Goal: Information Seeking & Learning: Learn about a topic

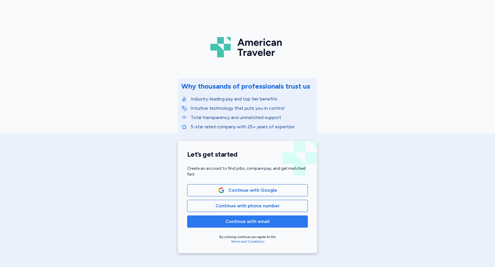
click at [237, 223] on span "Continue with email" at bounding box center [247, 221] width 44 height 7
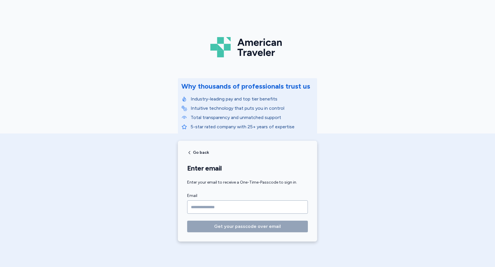
click at [232, 207] on input "Email" at bounding box center [247, 207] width 121 height 13
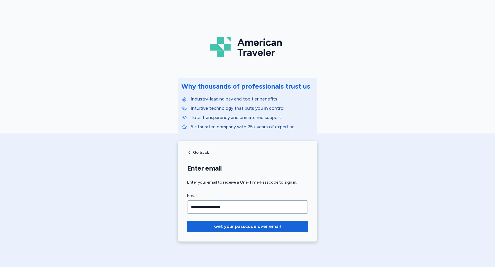
type input "**********"
click at [187, 221] on button "Get your passcode over email" at bounding box center [247, 227] width 121 height 12
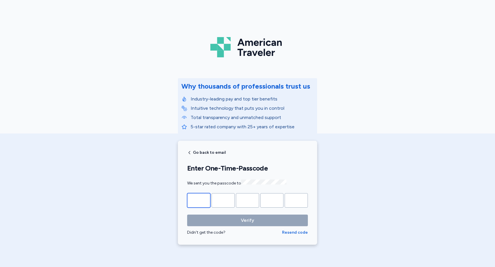
type input "*"
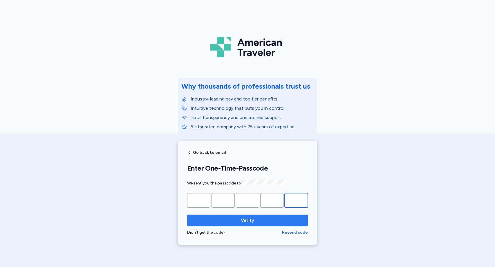
type input "*"
click at [249, 222] on span "Verify" at bounding box center [247, 220] width 13 height 7
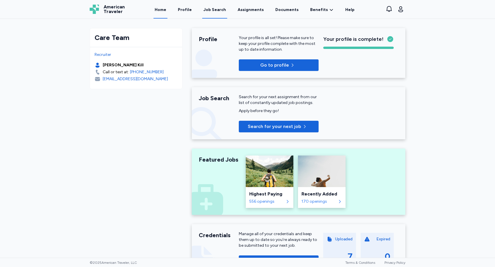
click at [217, 9] on div "Job Search" at bounding box center [214, 10] width 23 height 6
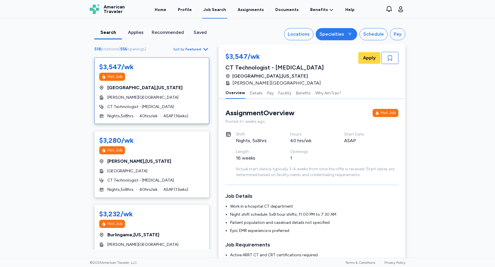
click at [348, 36] on icon at bounding box center [349, 34] width 5 height 5
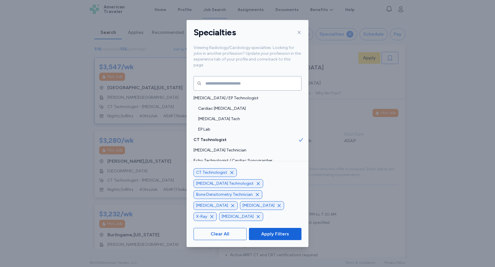
click at [230, 175] on icon "button" at bounding box center [231, 173] width 5 height 5
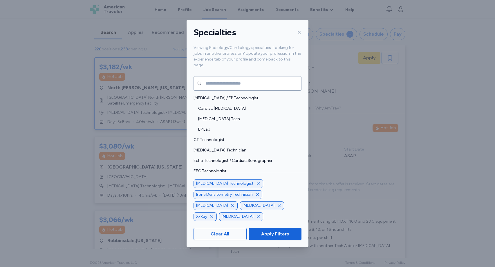
scroll to position [7, 0]
click at [256, 196] on icon "button" at bounding box center [257, 194] width 3 height 3
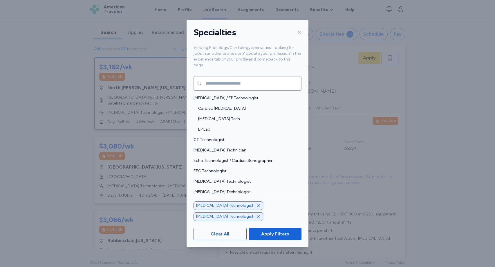
click at [260, 216] on icon "button" at bounding box center [258, 217] width 5 height 5
click at [234, 216] on icon "button" at bounding box center [232, 217] width 3 height 3
click at [273, 236] on span "Apply Filters" at bounding box center [275, 234] width 28 height 7
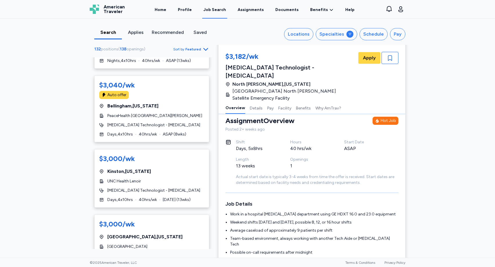
scroll to position [1402, 0]
click at [157, 173] on div "$3,000/wk Kinston , North Carolina UNC Health Lenoir MRI Technologist - Magneti…" at bounding box center [151, 178] width 115 height 59
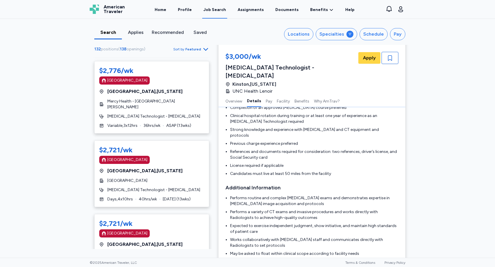
scroll to position [2975, 0]
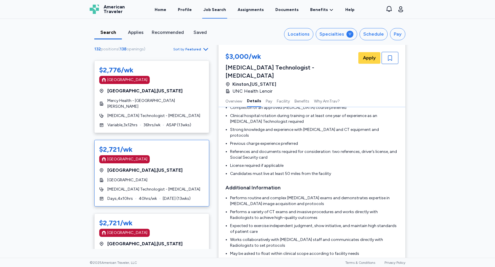
click at [162, 155] on div "Magnet Hospital" at bounding box center [151, 159] width 105 height 8
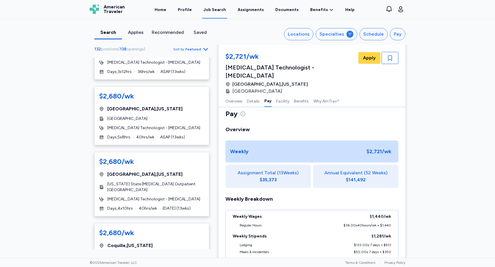
scroll to position [3329, 0]
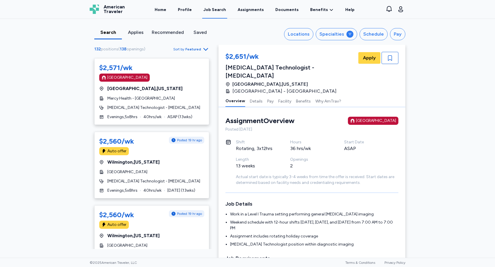
scroll to position [1279, 0]
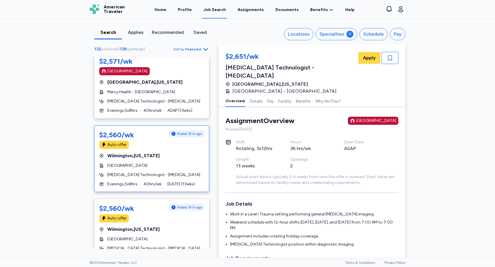
click at [136, 153] on span "Wilmington , North Carolina" at bounding box center [133, 156] width 52 height 7
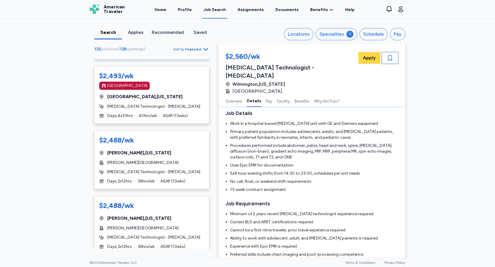
scroll to position [1888, 0]
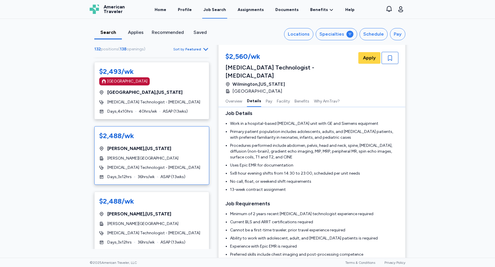
click at [165, 126] on div "$2,488/wk Clinton , North Carolina Sampson Regional Medical Center MRI Technolo…" at bounding box center [151, 155] width 115 height 59
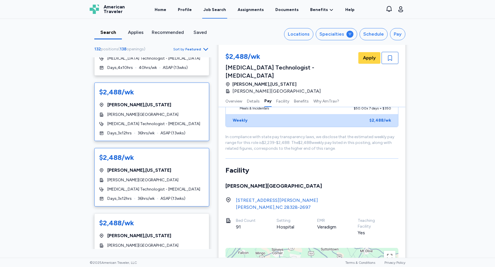
scroll to position [1942, 0]
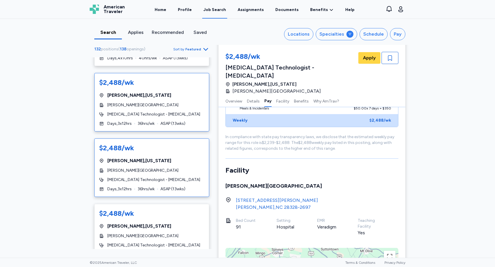
click at [158, 168] on span "Sampson Regional Medical Center" at bounding box center [142, 171] width 71 height 6
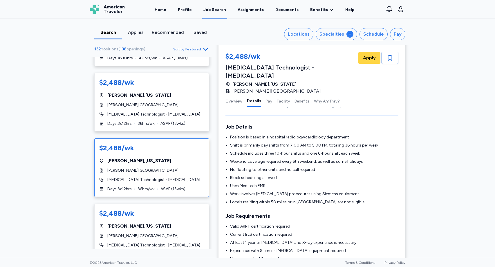
scroll to position [77, 0]
click at [312, 168] on li "No floating to other units and no call required" at bounding box center [314, 171] width 168 height 6
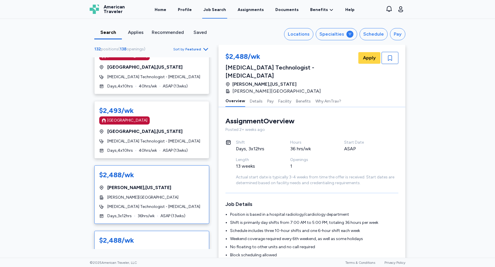
scroll to position [1850, 0]
click at [161, 184] on div "Clinton , North Carolina" at bounding box center [151, 187] width 105 height 7
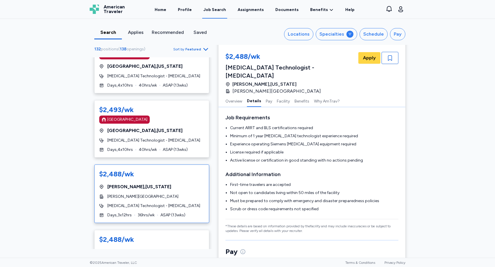
scroll to position [163, 0]
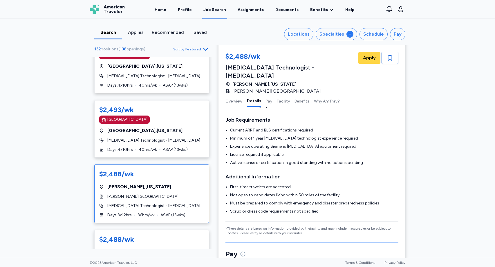
click at [365, 144] on li "Experience operating Siemens MRI equipment required" at bounding box center [314, 147] width 168 height 6
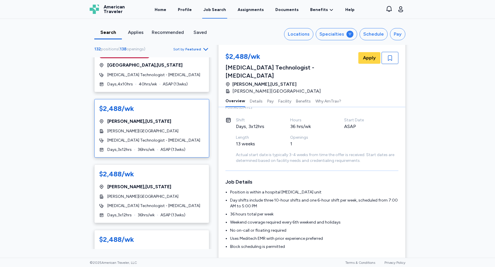
scroll to position [0, 0]
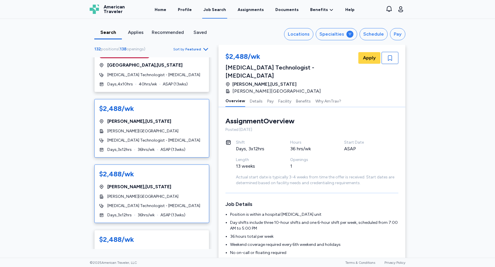
click at [153, 194] on span "Sampson Regional Medical Center" at bounding box center [142, 197] width 71 height 6
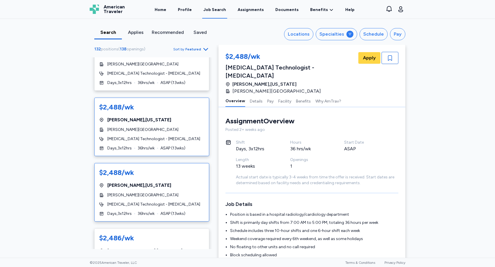
scroll to position [1986, 0]
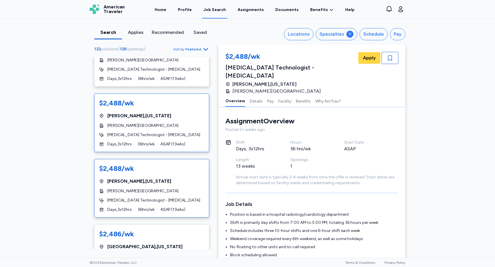
click at [168, 161] on div "$2,488/wk Clinton , North Carolina Sampson Regional Medical Center MRI Technolo…" at bounding box center [151, 188] width 115 height 59
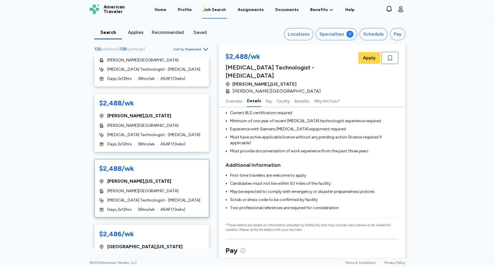
scroll to position [189, 0]
click at [400, 10] on icon "button" at bounding box center [400, 9] width 7 height 7
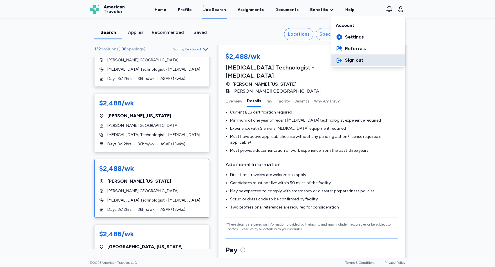
click at [356, 61] on span "Sign out" at bounding box center [354, 60] width 18 height 7
